Goal: Task Accomplishment & Management: Use online tool/utility

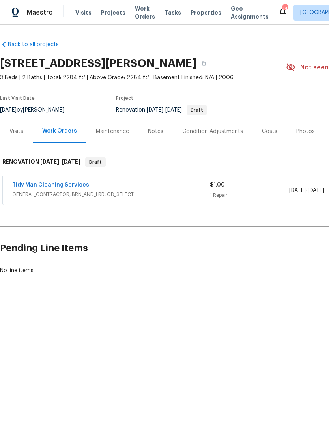
click at [195, 14] on span "Properties" at bounding box center [206, 13] width 31 height 8
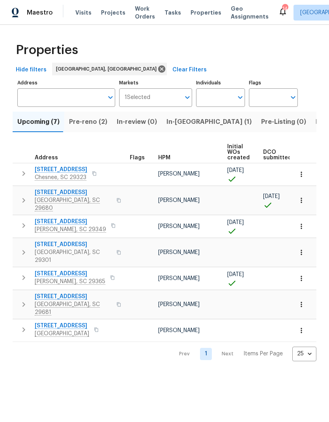
click at [43, 191] on span "126 Blue Springs Way" at bounding box center [73, 193] width 77 height 8
click at [300, 198] on icon "button" at bounding box center [302, 201] width 8 height 8
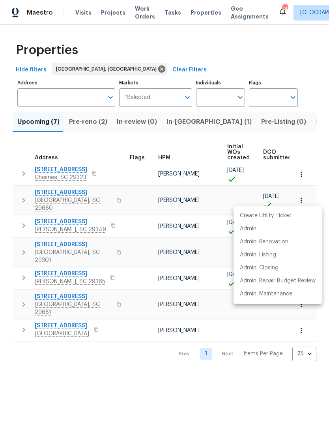
click at [291, 44] on div at bounding box center [164, 211] width 329 height 422
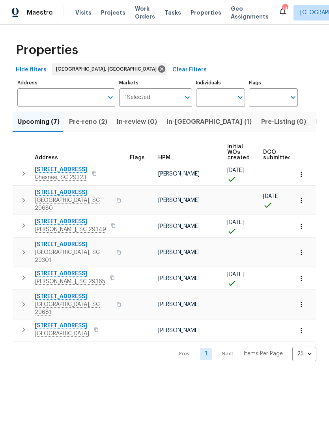
click at [299, 198] on icon "button" at bounding box center [302, 201] width 8 height 8
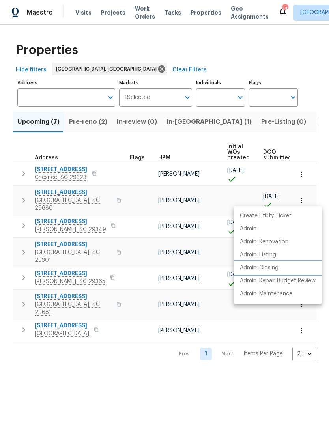
click at [270, 267] on p "Admin: Closing" at bounding box center [259, 268] width 39 height 8
click at [105, 138] on div at bounding box center [164, 211] width 329 height 422
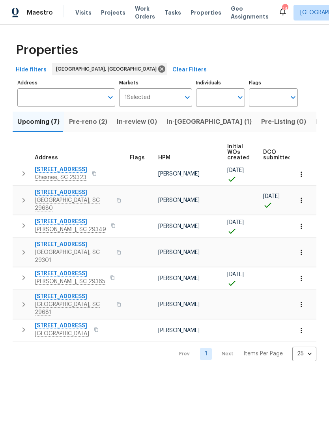
click at [72, 191] on span "126 Blue Springs Way" at bounding box center [73, 193] width 77 height 8
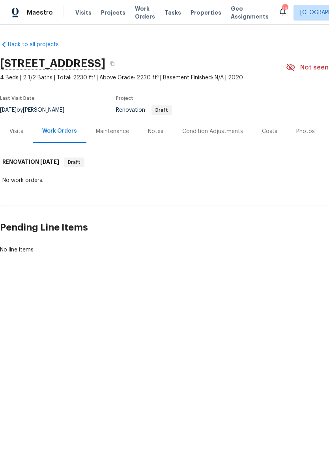
click at [159, 120] on div "Notes" at bounding box center [156, 131] width 34 height 23
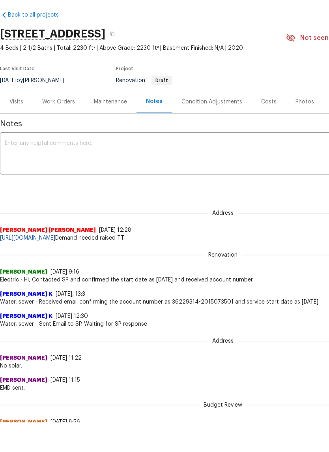
click at [53, 128] on div "Work Orders" at bounding box center [58, 132] width 33 height 8
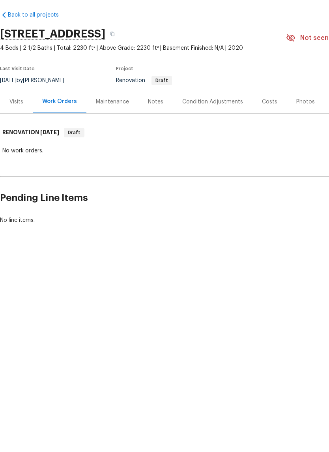
click at [148, 128] on div "Notes" at bounding box center [155, 132] width 15 height 8
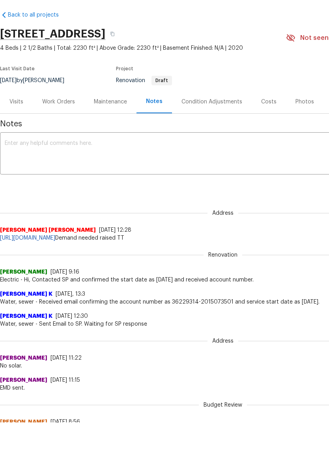
click at [43, 41] on link "Back to all projects" at bounding box center [38, 45] width 76 height 8
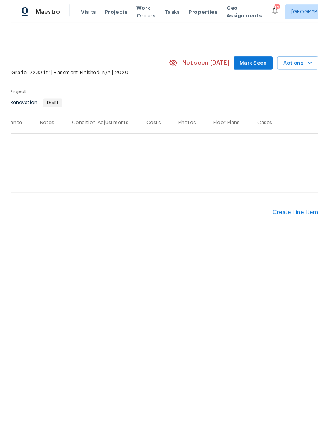
scroll to position [0, 117]
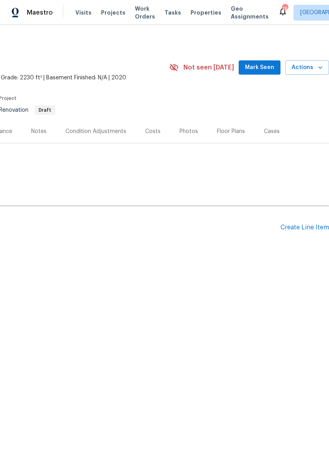
click at [304, 226] on div "Create Line Item" at bounding box center [305, 228] width 49 height 8
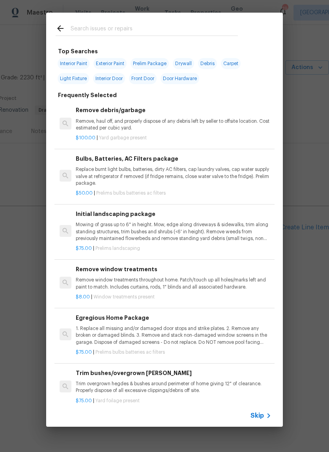
click at [146, 27] on input "text" at bounding box center [154, 30] width 167 height 12
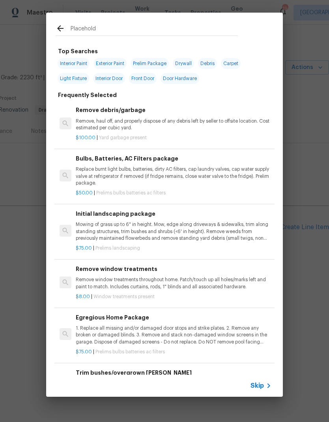
type input "Placeholde"
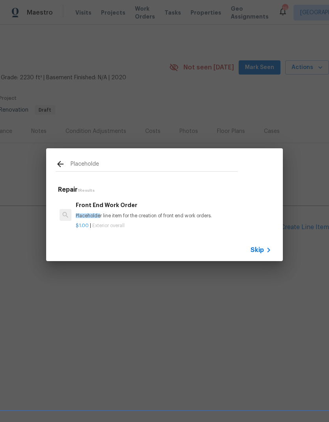
click at [109, 212] on div "Front End Work Order Placeholde r line item for the creation of front end work …" at bounding box center [174, 210] width 196 height 19
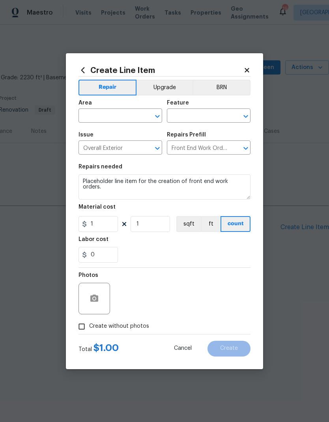
click at [122, 115] on input "text" at bounding box center [110, 117] width 62 height 12
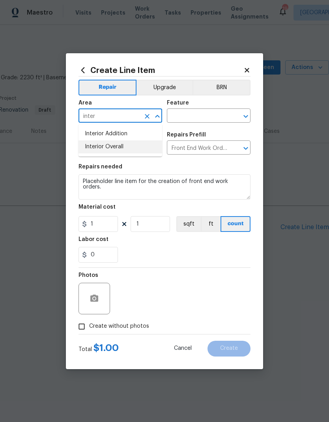
click at [115, 141] on li "Interior Overall" at bounding box center [121, 147] width 84 height 13
type input "Interior Overall"
click at [208, 117] on input "text" at bounding box center [198, 117] width 62 height 12
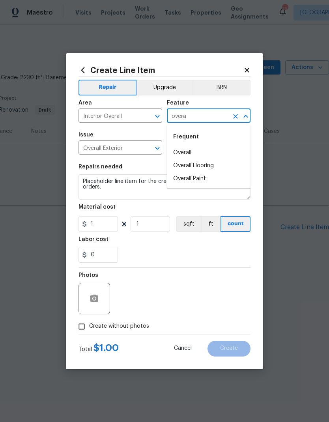
click at [187, 156] on li "Overall" at bounding box center [209, 152] width 84 height 13
type input "Overall"
click at [187, 156] on div "Issue Overall Exterior ​ Repairs Prefill Front End Work Order $1.00 ​" at bounding box center [165, 144] width 172 height 32
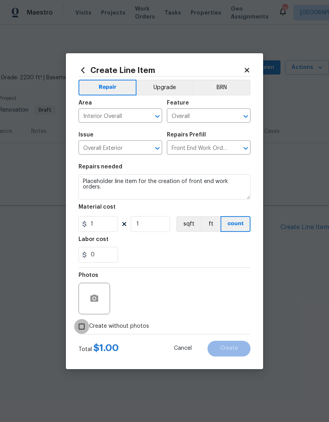
click at [79, 328] on input "Create without photos" at bounding box center [81, 326] width 15 height 15
checkbox input "true"
click at [179, 303] on textarea at bounding box center [183, 299] width 134 height 32
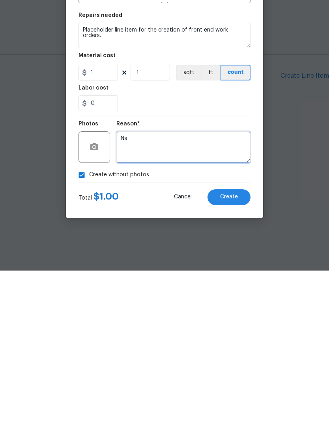
type textarea "Na"
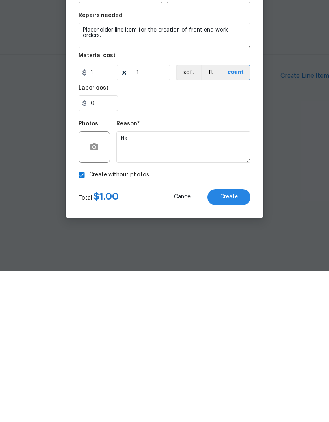
click at [229, 341] on button "Create" at bounding box center [229, 349] width 43 height 16
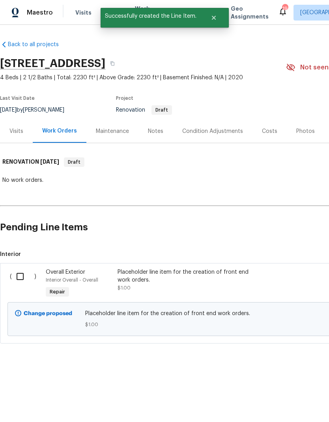
scroll to position [0, 0]
click at [19, 276] on input "checkbox" at bounding box center [23, 276] width 23 height 17
checkbox input "true"
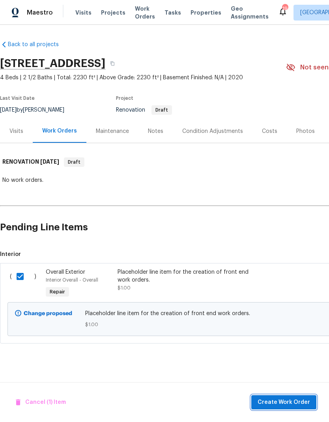
click at [292, 401] on span "Create Work Order" at bounding box center [284, 403] width 53 height 10
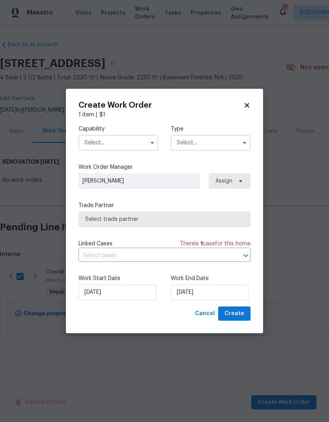
click at [129, 136] on input "text" at bounding box center [119, 143] width 80 height 16
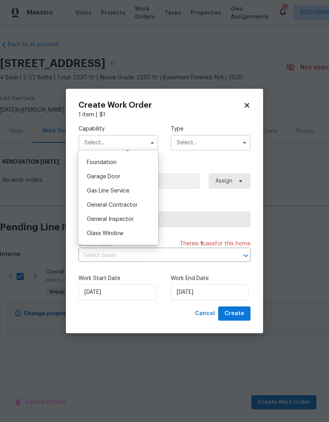
scroll to position [338, 0]
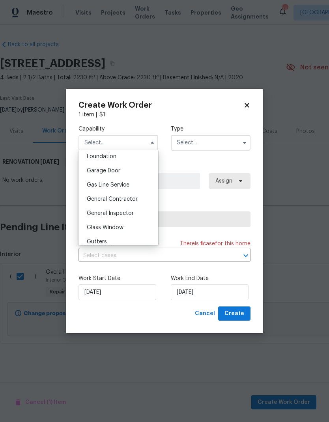
click at [96, 203] on div "General Contractor" at bounding box center [119, 199] width 76 height 14
type input "General Contractor"
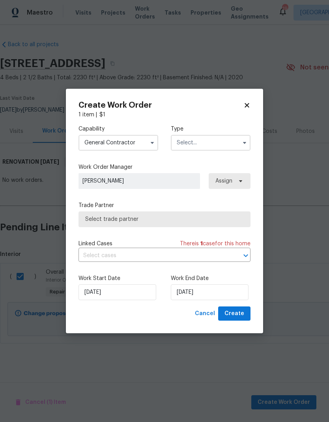
click at [180, 142] on input "text" at bounding box center [211, 143] width 80 height 16
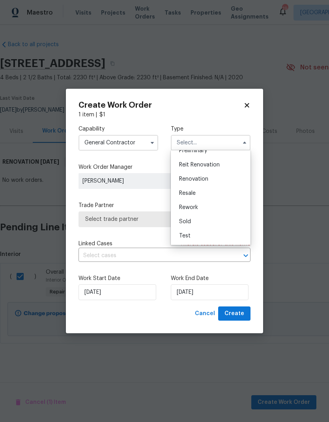
scroll to position [179, 0]
click at [184, 176] on div "Renovation" at bounding box center [211, 179] width 76 height 14
type input "Renovation"
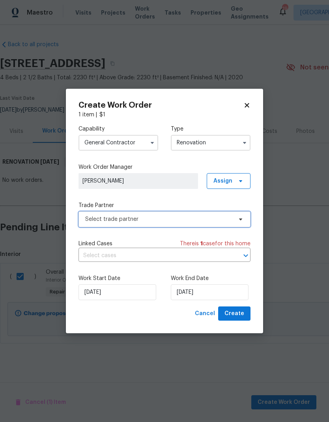
click at [105, 222] on span "Select trade partner" at bounding box center [158, 220] width 147 height 8
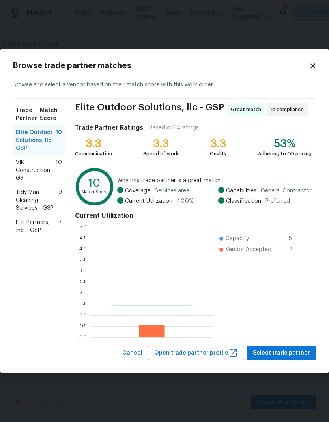
scroll to position [111, 122]
click at [31, 203] on span "Tidy Man Cleaning Services - GSP" at bounding box center [37, 201] width 43 height 24
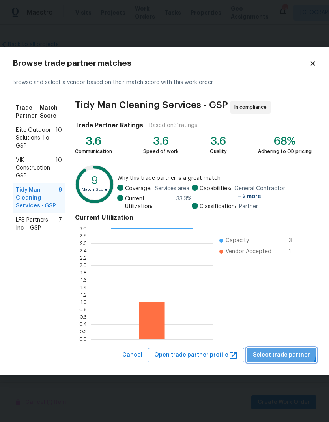
click at [285, 351] on span "Select trade partner" at bounding box center [281, 356] width 57 height 10
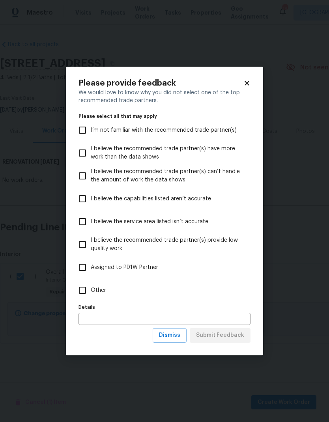
click at [80, 291] on input "Other" at bounding box center [82, 290] width 17 height 17
checkbox input "true"
click at [227, 335] on span "Submit Feedback" at bounding box center [220, 336] width 48 height 10
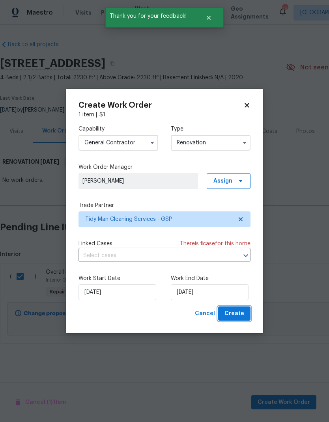
click at [244, 317] on span "Create" at bounding box center [235, 314] width 20 height 10
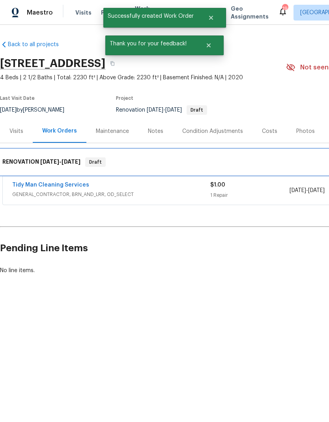
click at [250, 158] on div "RENOVATION [DATE] - [DATE] Draft" at bounding box center [222, 162] width 441 height 9
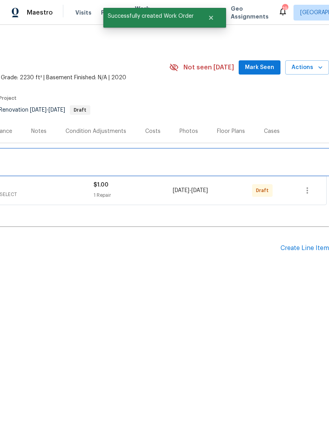
scroll to position [0, 117]
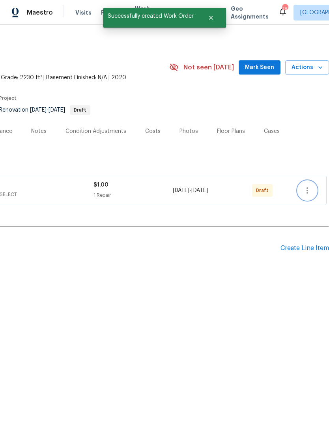
click at [309, 194] on icon "button" at bounding box center [307, 190] width 9 height 9
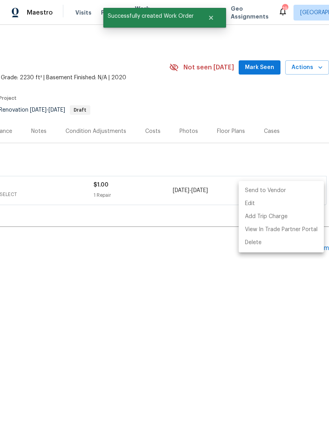
click at [274, 193] on li "Send to Vendor" at bounding box center [281, 190] width 85 height 13
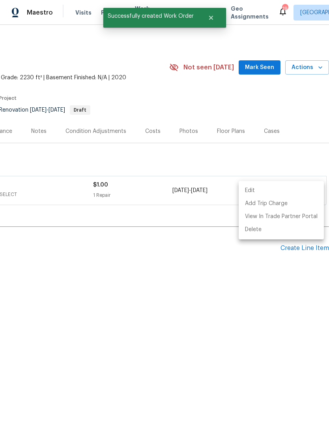
click at [216, 162] on div at bounding box center [164, 211] width 329 height 422
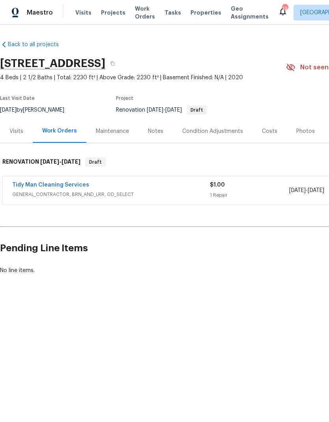
scroll to position [0, 0]
click at [105, 10] on span "Projects" at bounding box center [113, 13] width 24 height 8
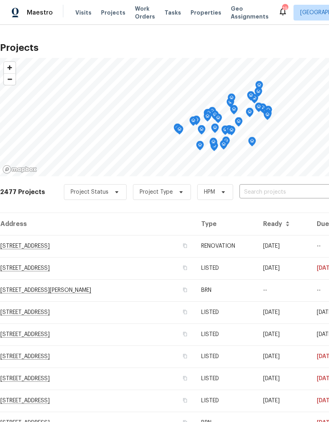
click at [274, 191] on input "text" at bounding box center [285, 192] width 90 height 12
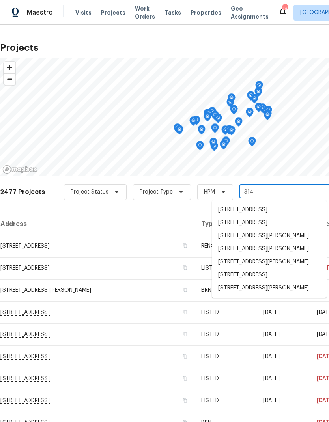
type input "314 S"
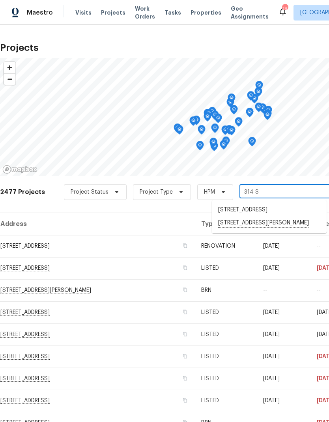
click at [266, 226] on li "[STREET_ADDRESS][PERSON_NAME]" at bounding box center [269, 223] width 115 height 13
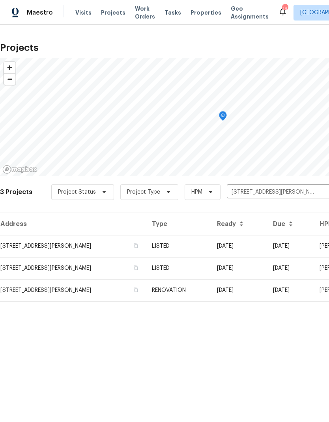
click at [27, 245] on td "[STREET_ADDRESS][PERSON_NAME]" at bounding box center [73, 246] width 146 height 22
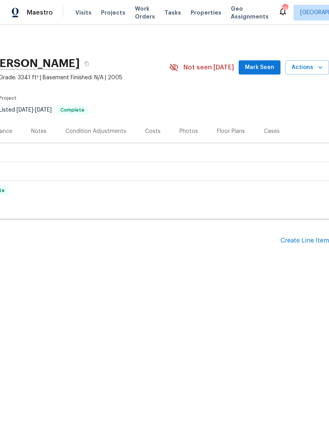
scroll to position [0, 117]
click at [308, 238] on div "Create Line Item" at bounding box center [305, 241] width 49 height 8
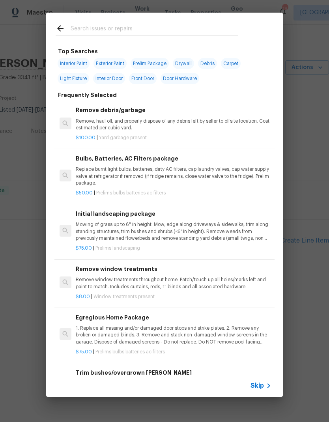
click at [83, 34] on input "text" at bounding box center [154, 30] width 167 height 12
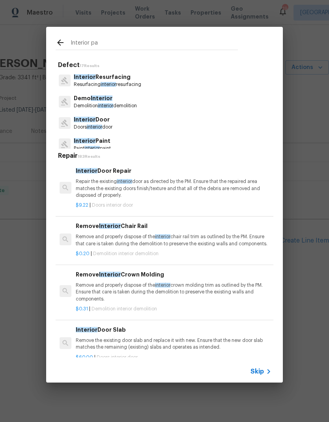
type input "Interior pai"
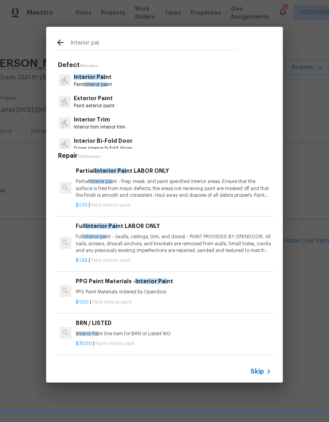
click at [86, 75] on span "Interior Pai" at bounding box center [90, 77] width 32 height 6
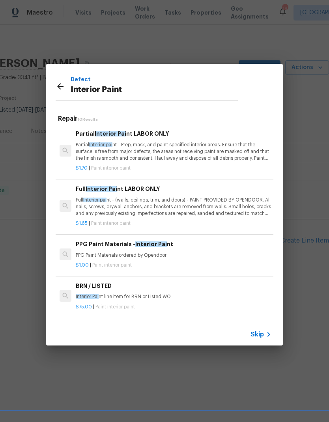
click at [11, 239] on div "Defect Interior Paint Repair 10 Results Partial Interior Pai nt LABOR ONLY Part…" at bounding box center [164, 205] width 329 height 410
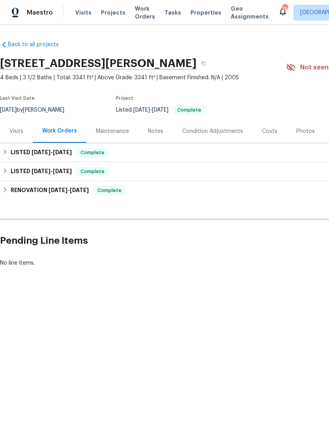
scroll to position [0, 0]
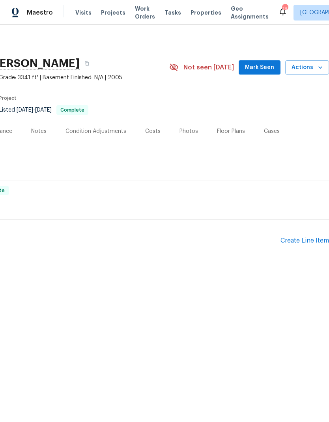
click at [298, 240] on div "Create Line Item" at bounding box center [305, 241] width 49 height 8
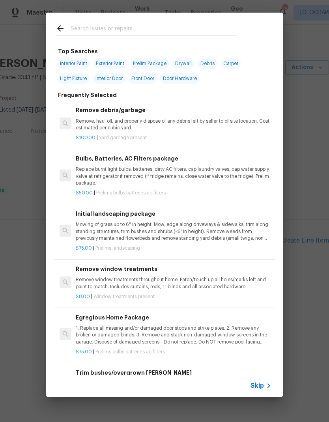
scroll to position [0, 117]
click at [170, 34] on input "text" at bounding box center [154, 30] width 167 height 12
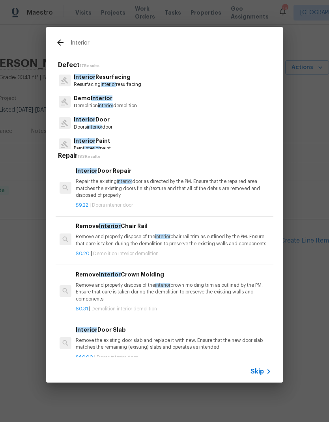
type input "Interior p"
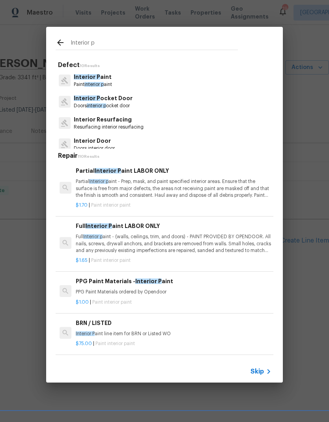
click at [112, 76] on p "Interior P aint" at bounding box center [93, 77] width 38 height 8
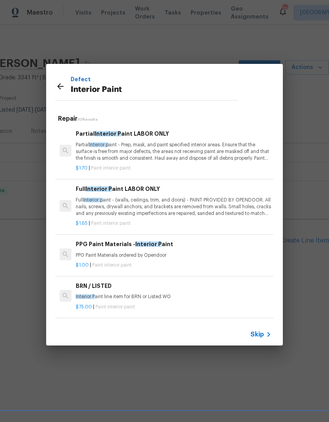
click at [112, 76] on p "Defect" at bounding box center [154, 79] width 167 height 9
click at [204, 203] on p "Full Interior p aint - (walls, ceilings, trim, and doors) - PAINT PROVIDED BY O…" at bounding box center [174, 207] width 196 height 20
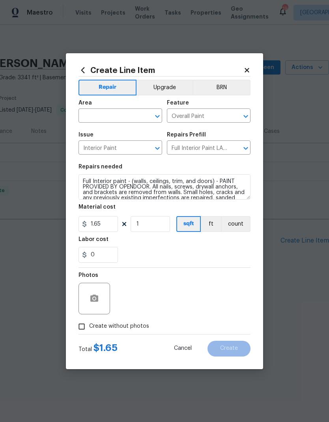
click at [129, 119] on input "text" at bounding box center [110, 117] width 62 height 12
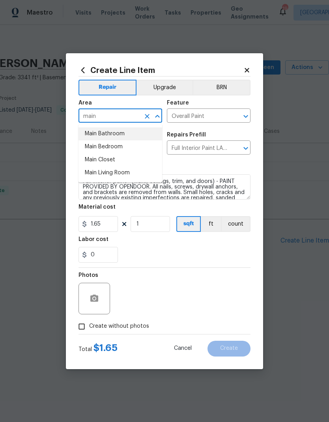
click at [97, 139] on li "Main Bathroom" at bounding box center [121, 134] width 84 height 13
type input "Main Bathroom"
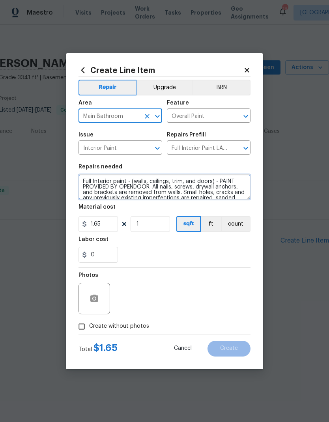
click at [150, 186] on textarea "Full Interior paint - (walls, ceilings, trim, and doors) - PAINT PROVIDED BY OP…" at bounding box center [165, 186] width 172 height 25
click at [147, 186] on textarea "Full Interior paint - (walls, ceilings, trim, and doors) - PAINT PROVIDED BY OP…" at bounding box center [165, 186] width 172 height 25
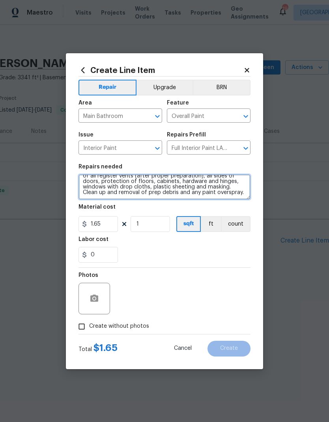
scroll to position [44, 0]
click at [219, 194] on textarea "Full Interior paint - (walls, ceilings, trim, and doors) - PLEASE MATCH EXISTIN…" at bounding box center [165, 186] width 172 height 25
click at [131, 198] on textarea "Full Interior paint - (walls, ceilings, trim, and doors) - PLEASE MATCH EXISTIN…" at bounding box center [165, 186] width 172 height 25
click at [131, 197] on textarea "Full Interior paint - (walls, ceilings, trim, and doors) - PLEASE MATCH EXISTIN…" at bounding box center [165, 186] width 172 height 25
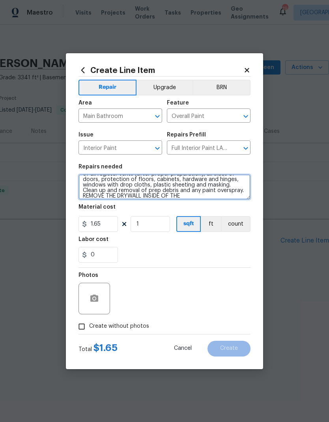
click at [168, 195] on textarea "Full Interior paint - (walls, ceilings, trim, and doors) - PLEASE MATCH EXISTIN…" at bounding box center [165, 186] width 172 height 25
type textarea "Full Interior paint - (walls, ceilings, trim, and doors) - PLEASE MATCH EXISTIN…"
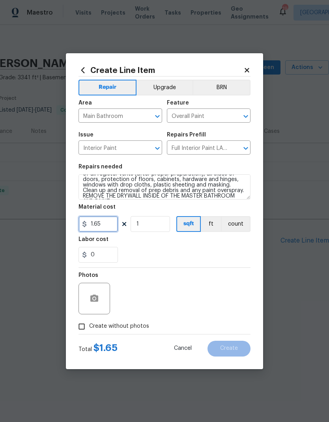
click at [99, 220] on input "1.65" at bounding box center [98, 224] width 39 height 16
click at [102, 226] on input "1.65" at bounding box center [98, 224] width 39 height 16
click at [101, 226] on input "1.65" at bounding box center [98, 224] width 39 height 16
type input "1000"
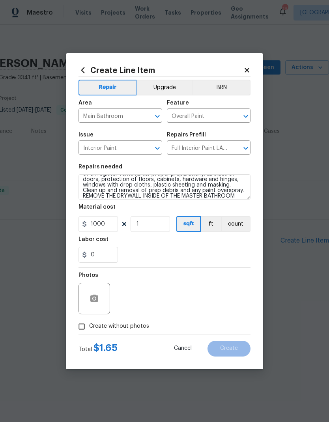
click at [223, 248] on div "0" at bounding box center [165, 255] width 172 height 16
click at [79, 334] on input "Create without photos" at bounding box center [81, 326] width 15 height 15
checkbox input "true"
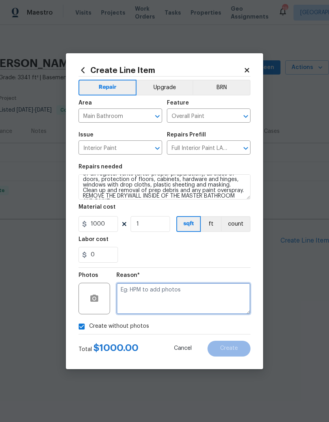
click at [176, 315] on textarea at bounding box center [183, 299] width 134 height 32
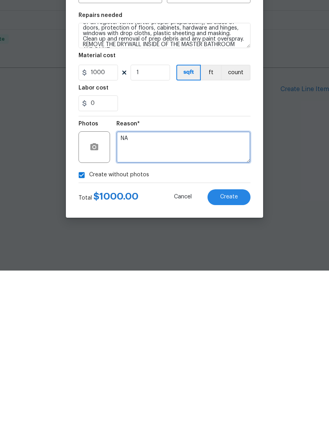
type textarea "NA"
click at [232, 346] on span "Create" at bounding box center [229, 349] width 18 height 6
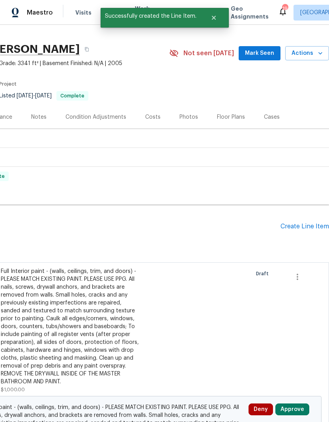
scroll to position [14, 117]
click at [293, 412] on button "Approve" at bounding box center [293, 410] width 34 height 12
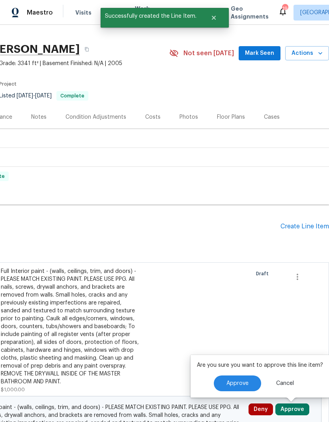
click at [246, 384] on span "Approve" at bounding box center [238, 384] width 22 height 6
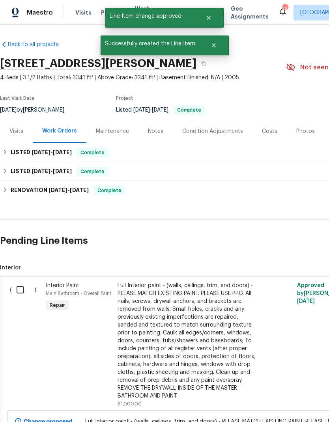
scroll to position [0, 0]
click at [23, 285] on input "checkbox" at bounding box center [23, 290] width 23 height 17
checkbox input "true"
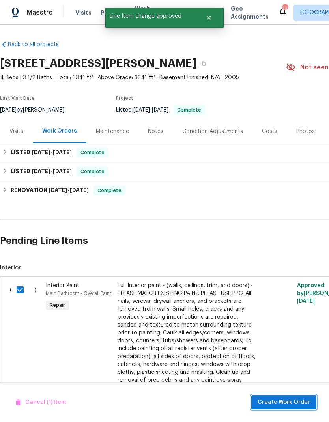
click at [297, 403] on span "Create Work Order" at bounding box center [284, 403] width 53 height 10
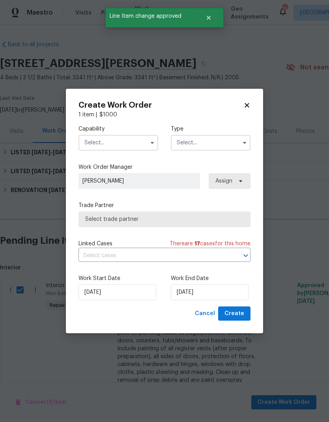
click at [124, 136] on input "text" at bounding box center [119, 143] width 80 height 16
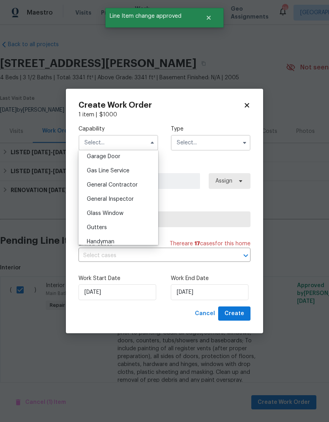
scroll to position [355, 0]
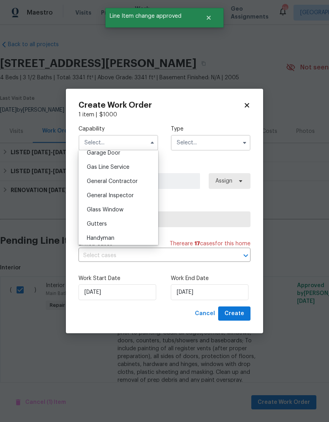
click at [133, 182] on span "General Contractor" at bounding box center [112, 182] width 51 height 6
type input "General Contractor"
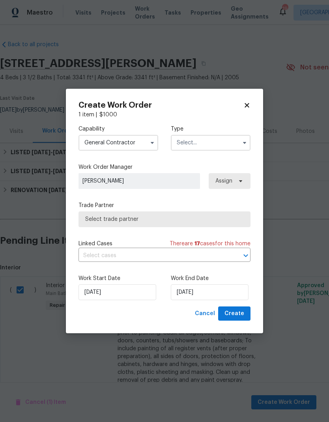
click at [231, 144] on input "text" at bounding box center [211, 143] width 80 height 16
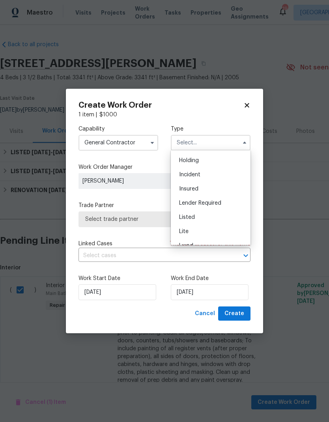
scroll to position [31, 0]
click at [191, 216] on span "Listed" at bounding box center [187, 214] width 16 height 6
type input "Listed"
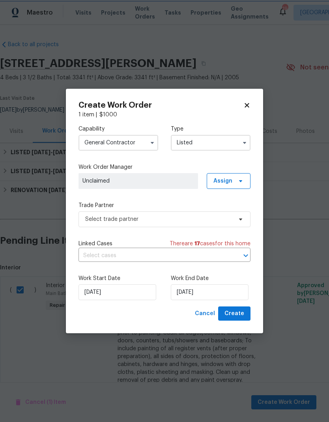
scroll to position [0, 0]
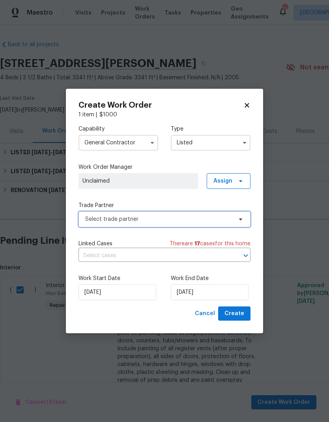
click at [209, 219] on span "Select trade partner" at bounding box center [158, 220] width 147 height 8
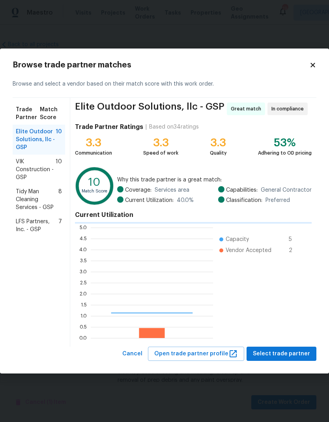
scroll to position [111, 122]
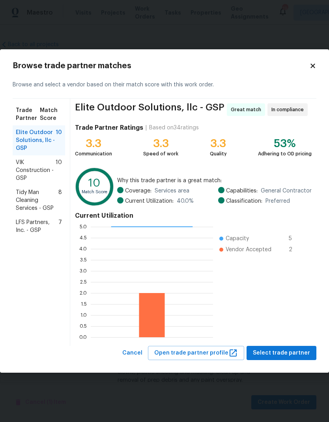
click at [45, 196] on span "Tidy Man Cleaning Services - GSP" at bounding box center [37, 201] width 43 height 24
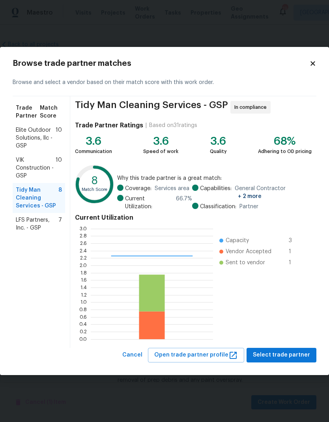
click at [48, 225] on span "LFS Partners, Inc. - GSP" at bounding box center [37, 224] width 43 height 16
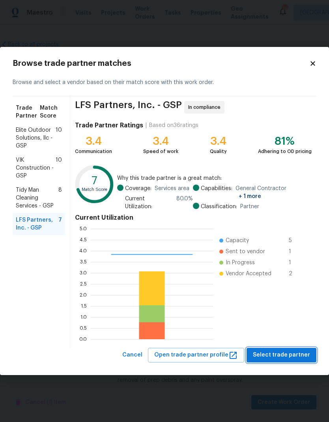
click at [297, 348] on button "Select trade partner" at bounding box center [282, 355] width 70 height 15
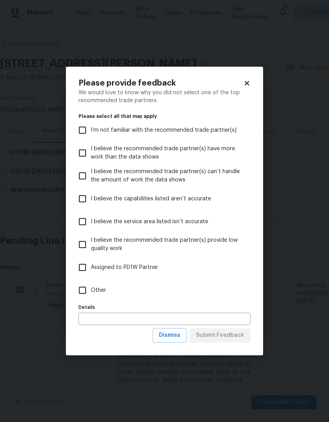
click at [88, 286] on input "Other" at bounding box center [82, 290] width 17 height 17
checkbox input "true"
click at [230, 337] on span "Submit Feedback" at bounding box center [220, 336] width 48 height 10
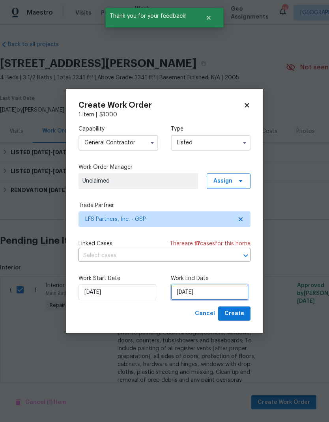
click at [196, 298] on input "[DATE]" at bounding box center [210, 293] width 78 height 16
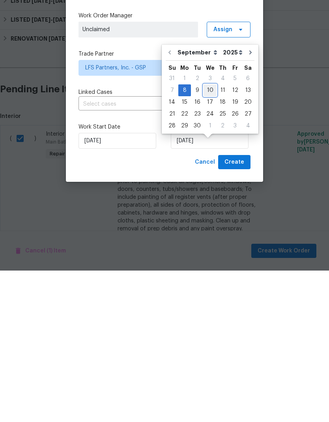
click at [207, 236] on div "10" at bounding box center [210, 241] width 13 height 11
type input "[DATE]"
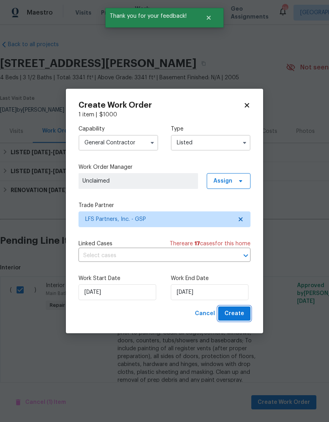
click at [240, 317] on span "Create" at bounding box center [235, 314] width 20 height 10
checkbox input "false"
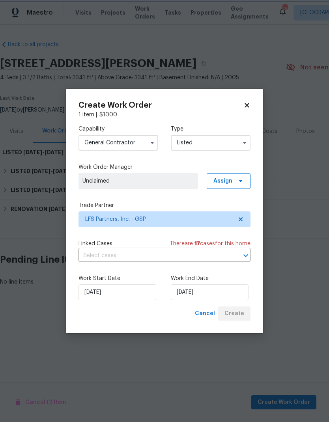
scroll to position [0, 0]
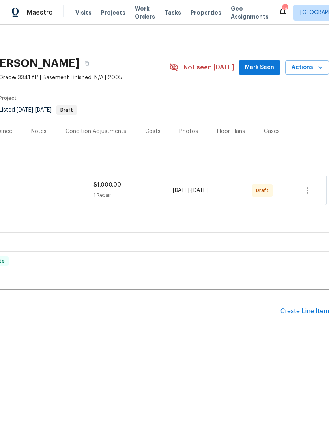
scroll to position [0, 117]
click at [306, 191] on icon "button" at bounding box center [307, 190] width 9 height 9
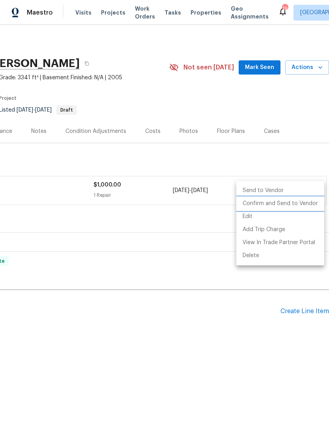
click at [286, 204] on li "Confirm and Send to Vendor" at bounding box center [280, 203] width 88 height 13
